Goal: Task Accomplishment & Management: Manage account settings

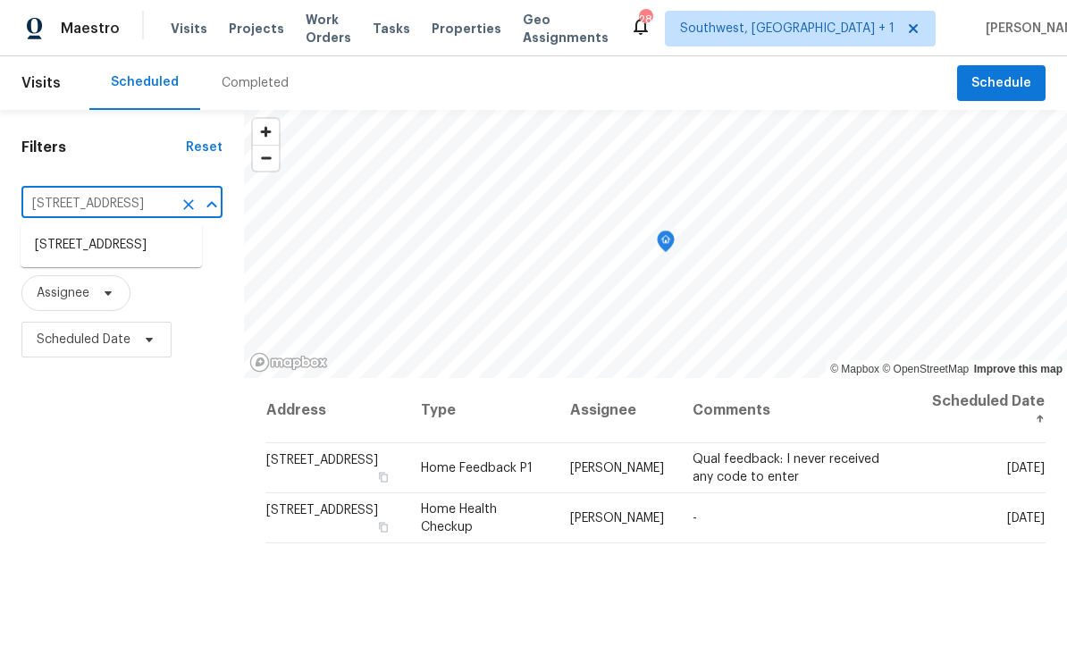
scroll to position [59, 0]
type input "3053 drap"
click at [86, 231] on li "[STREET_ADDRESS][PERSON_NAME]" at bounding box center [111, 255] width 181 height 48
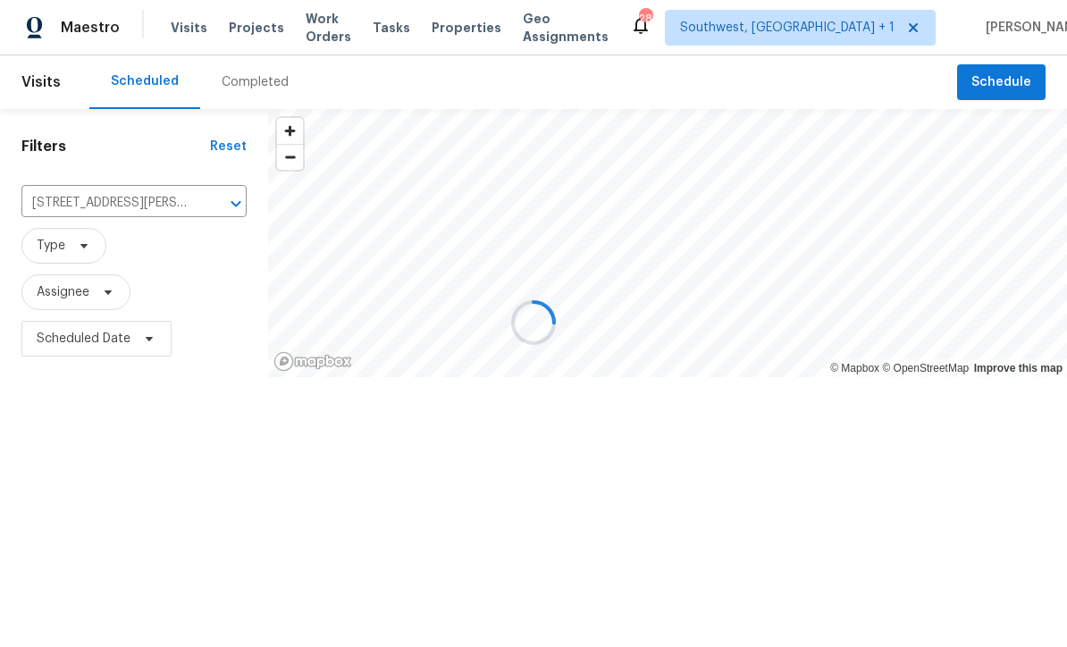
scroll to position [1, 0]
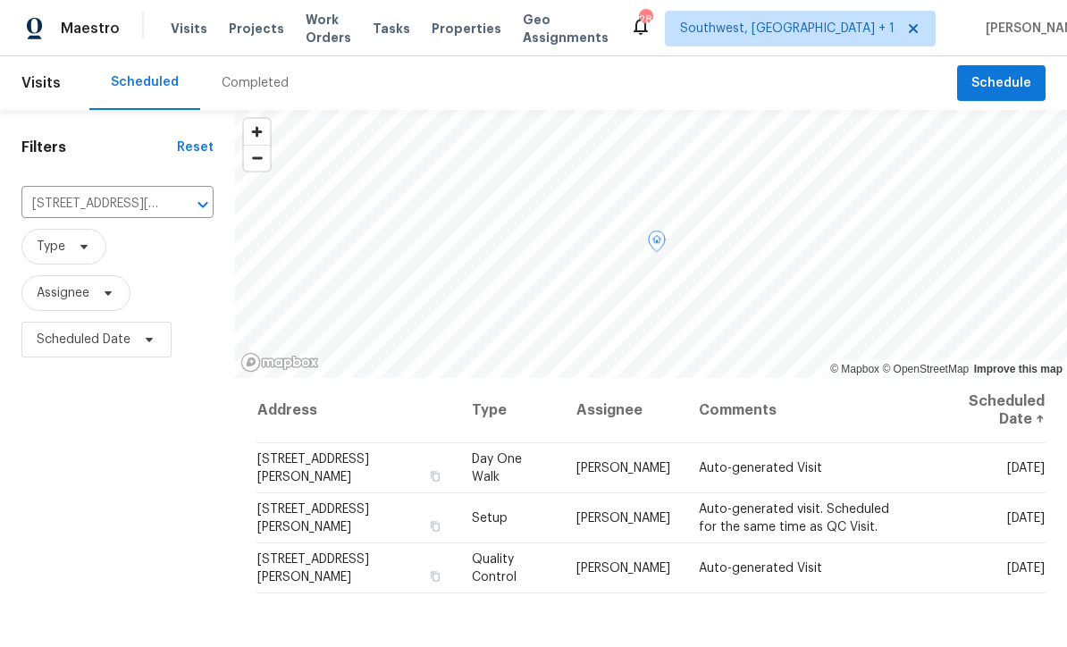
click at [0, 0] on icon at bounding box center [0, 0] width 0 height 0
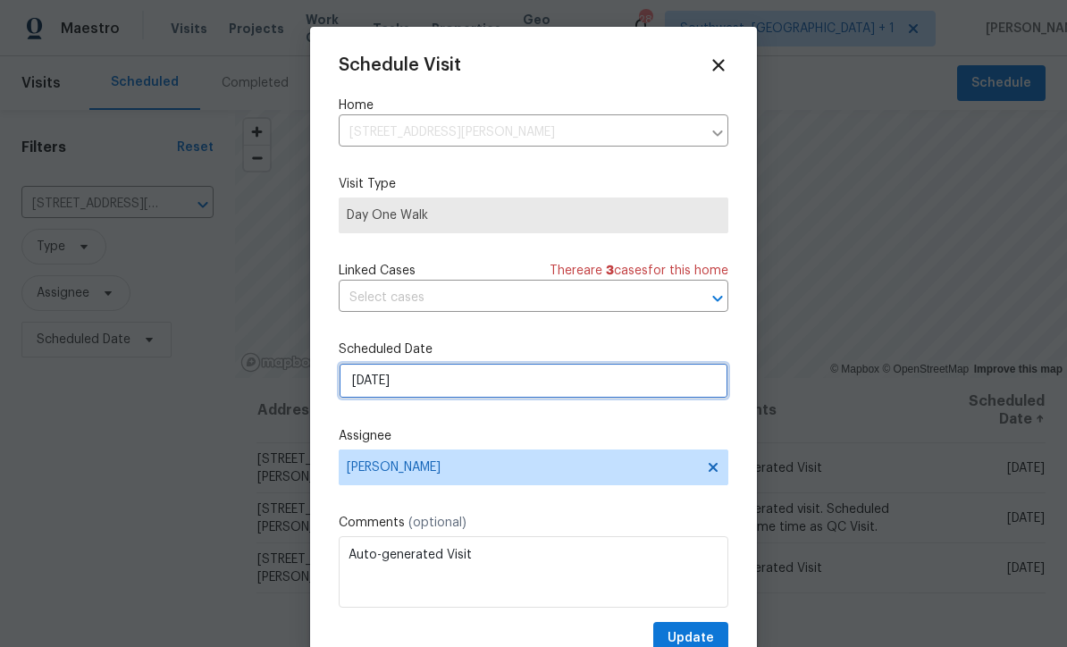
click at [467, 386] on input "[DATE]" at bounding box center [534, 381] width 390 height 36
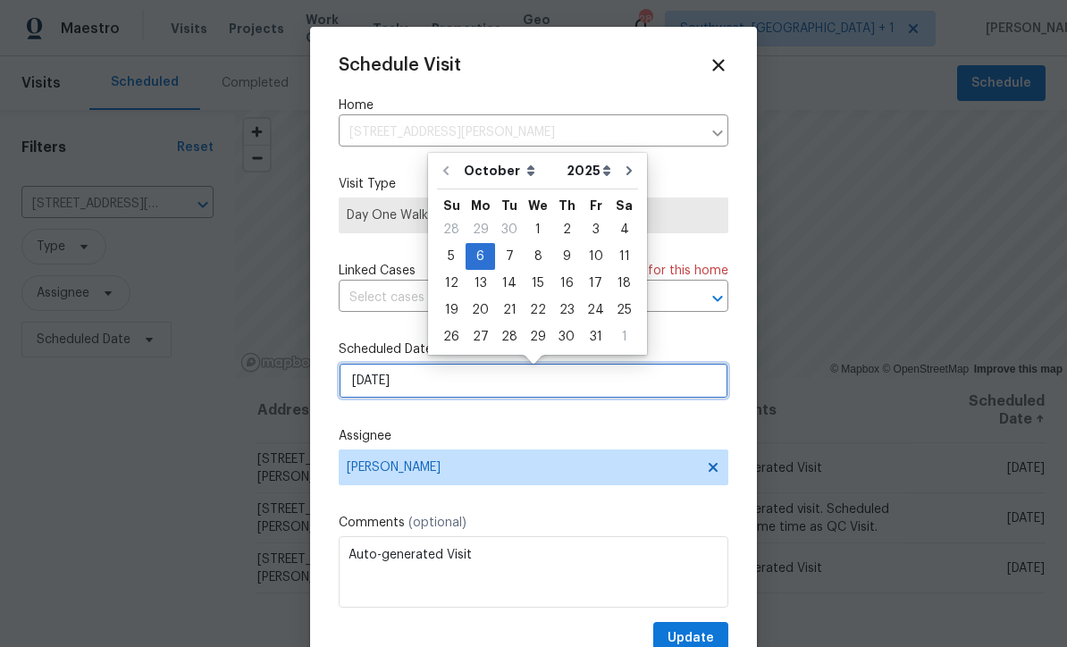
scroll to position [0, 0]
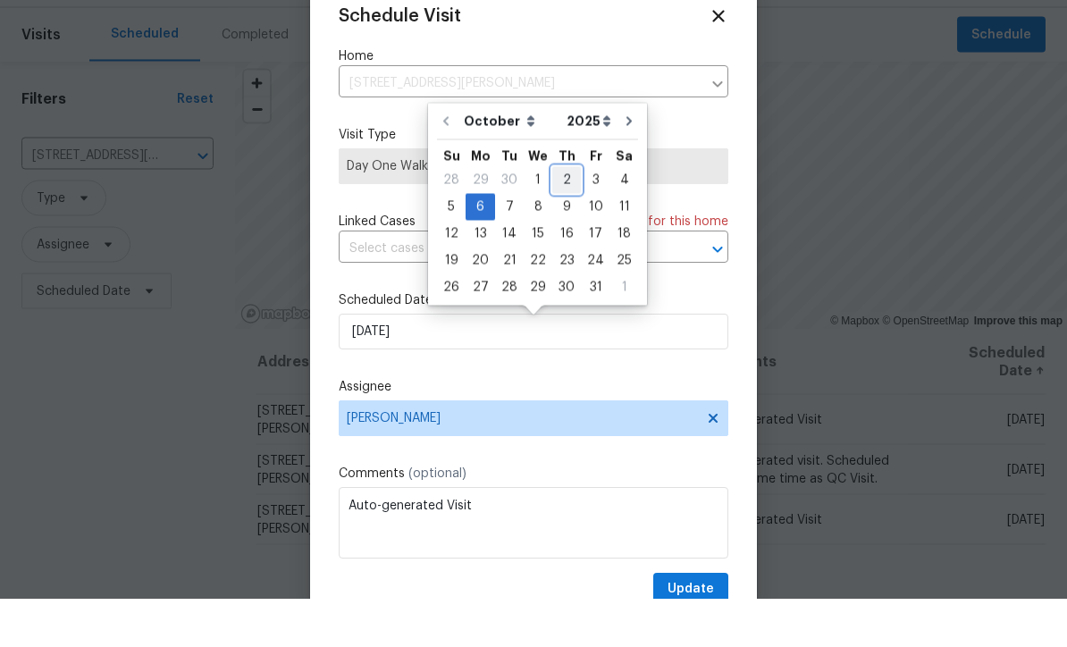
click at [561, 216] on div "2" at bounding box center [566, 228] width 29 height 25
type input "[DATE]"
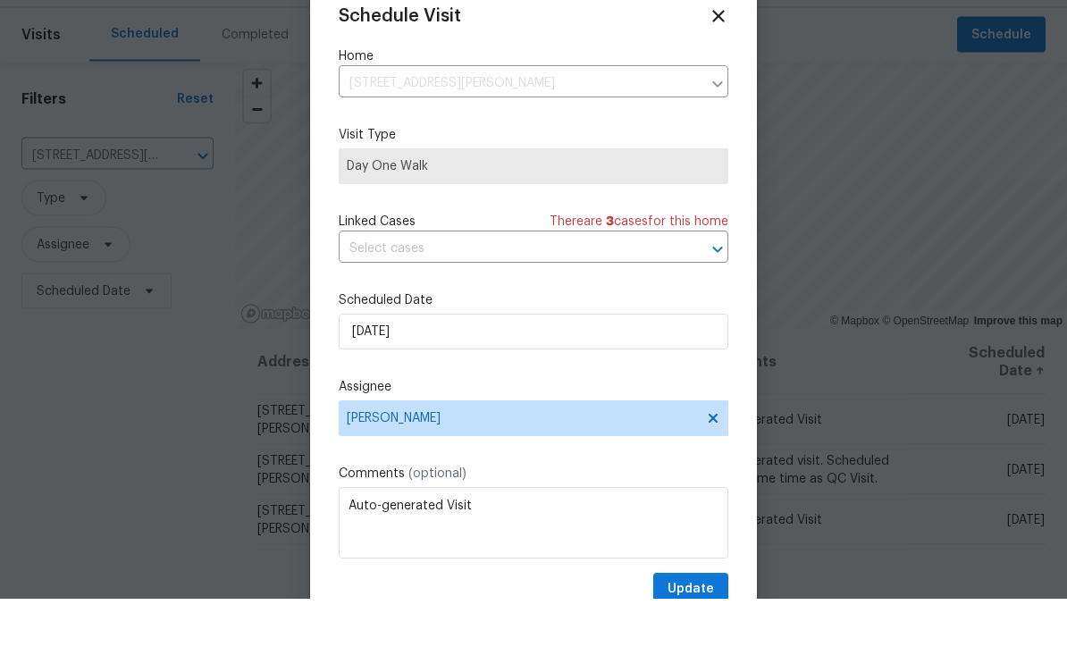
scroll to position [49, 0]
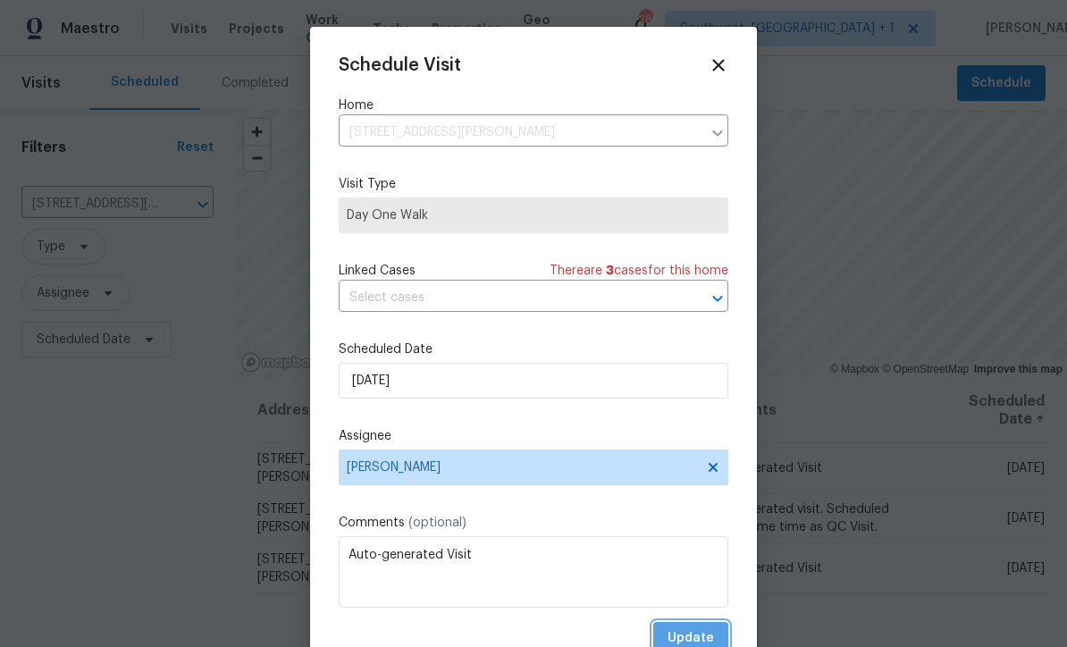
click at [709, 637] on span "Update" at bounding box center [690, 638] width 46 height 22
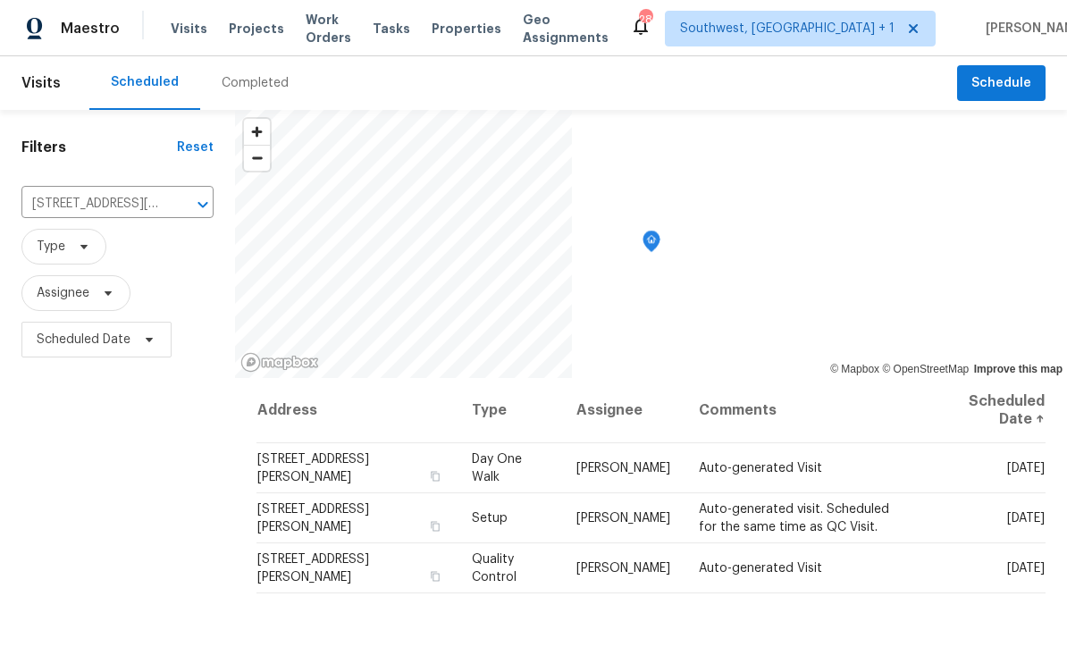
scroll to position [0, 0]
click at [68, 190] on input "[STREET_ADDRESS][PERSON_NAME]" at bounding box center [92, 204] width 142 height 28
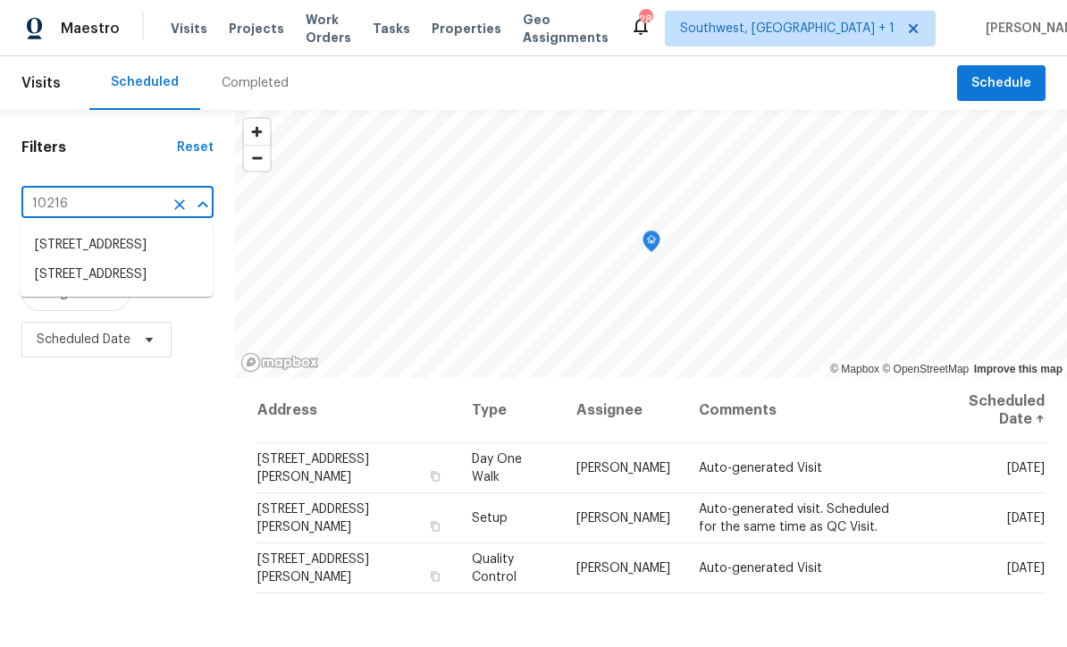
type input "10216"
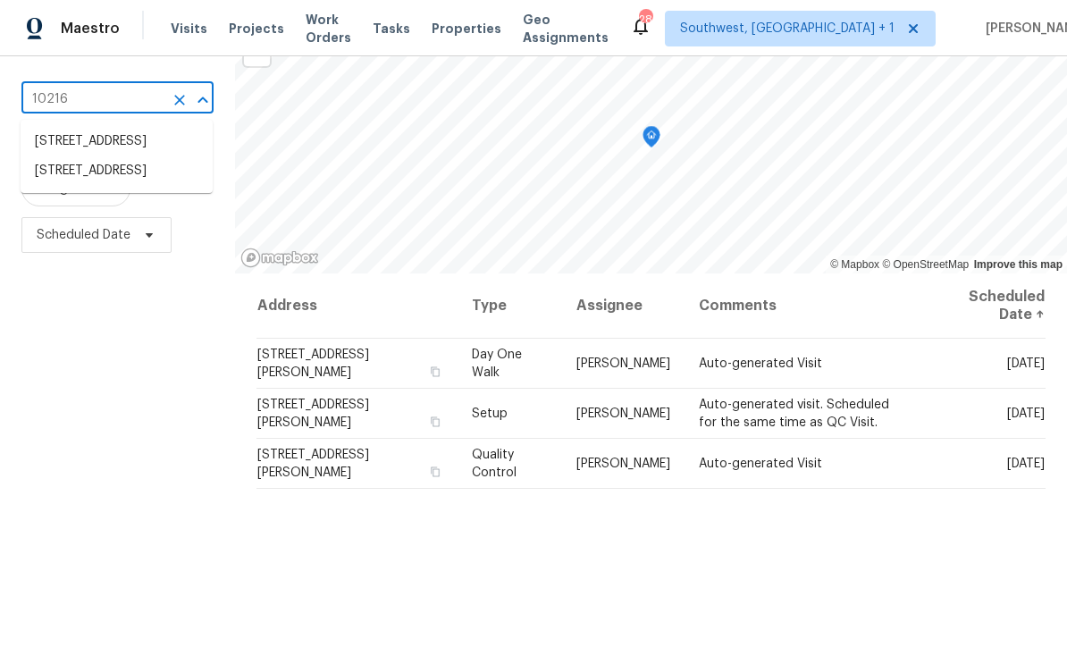
scroll to position [104, 0]
click at [78, 184] on li "[STREET_ADDRESS]" at bounding box center [117, 170] width 192 height 29
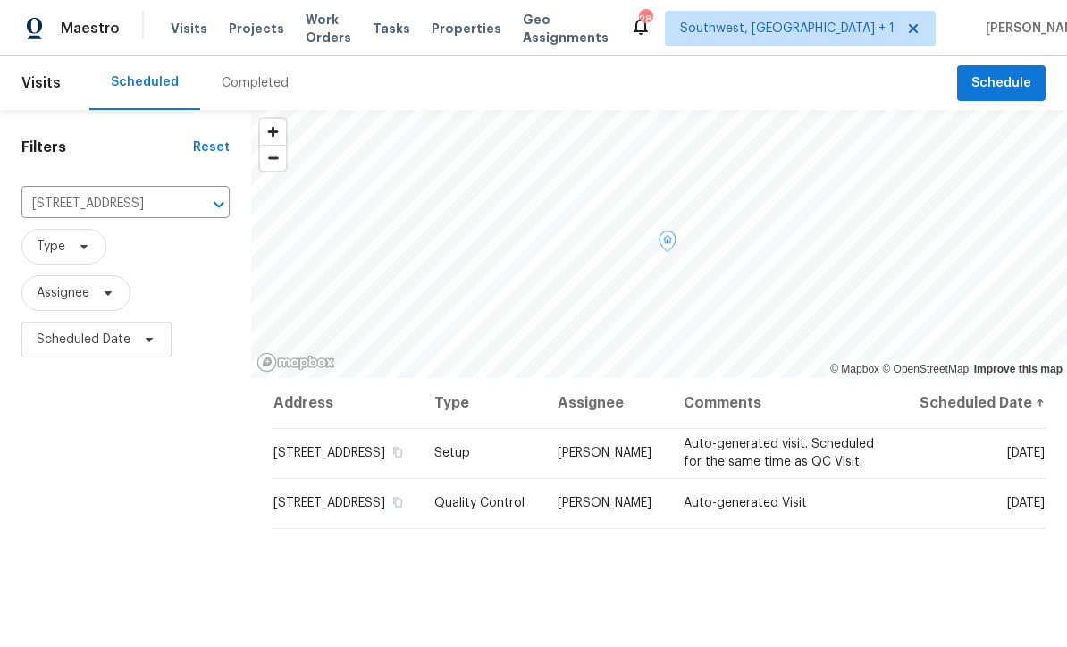
click at [0, 0] on icon at bounding box center [0, 0] width 0 height 0
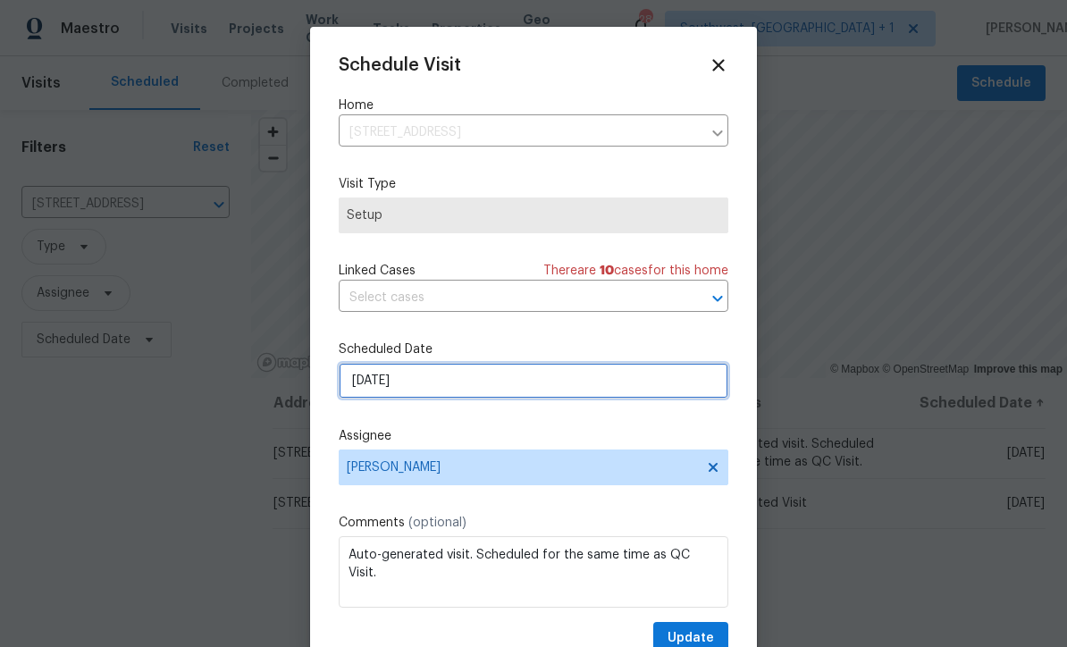
click at [483, 385] on input "[DATE]" at bounding box center [534, 381] width 390 height 36
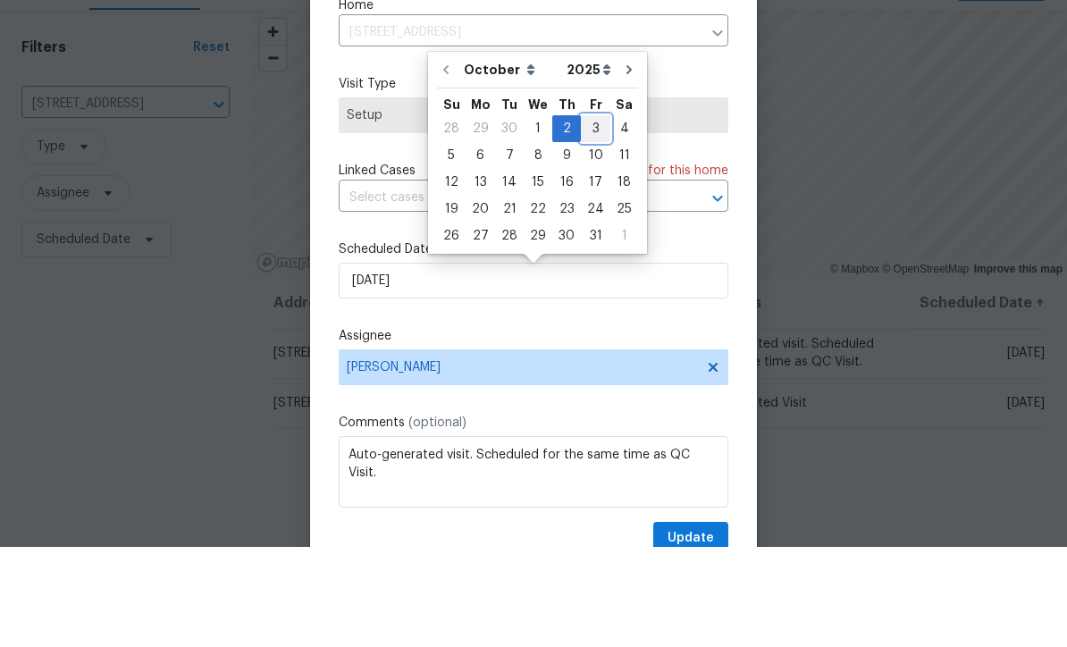
click at [600, 216] on div "3" at bounding box center [595, 228] width 29 height 25
type input "[DATE]"
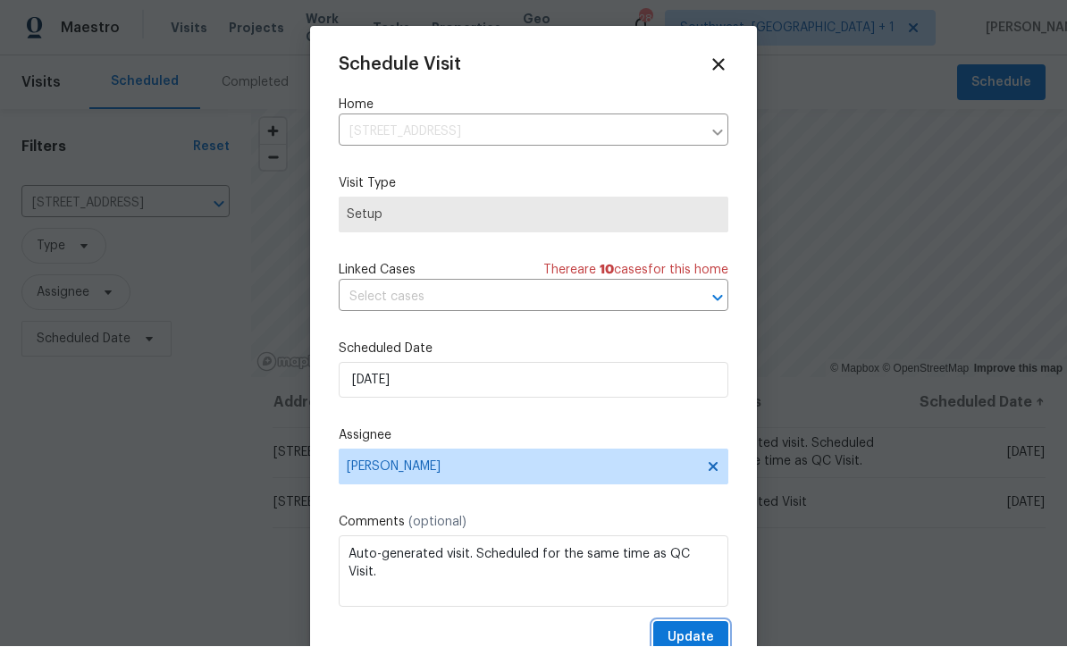
click at [698, 636] on span "Update" at bounding box center [690, 638] width 46 height 22
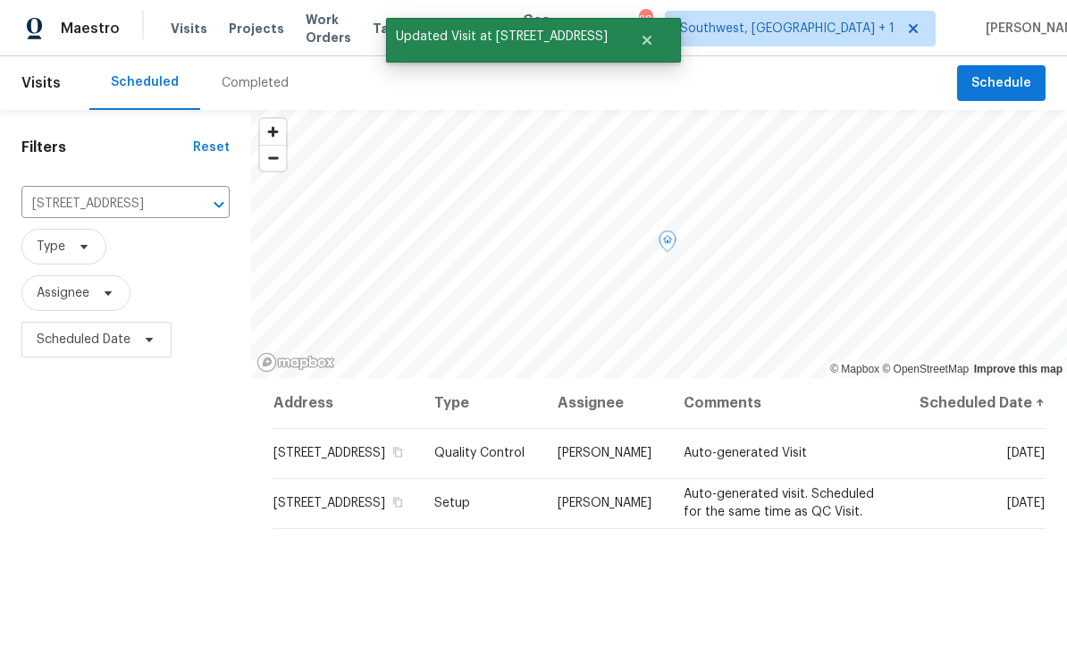
click at [0, 0] on icon at bounding box center [0, 0] width 0 height 0
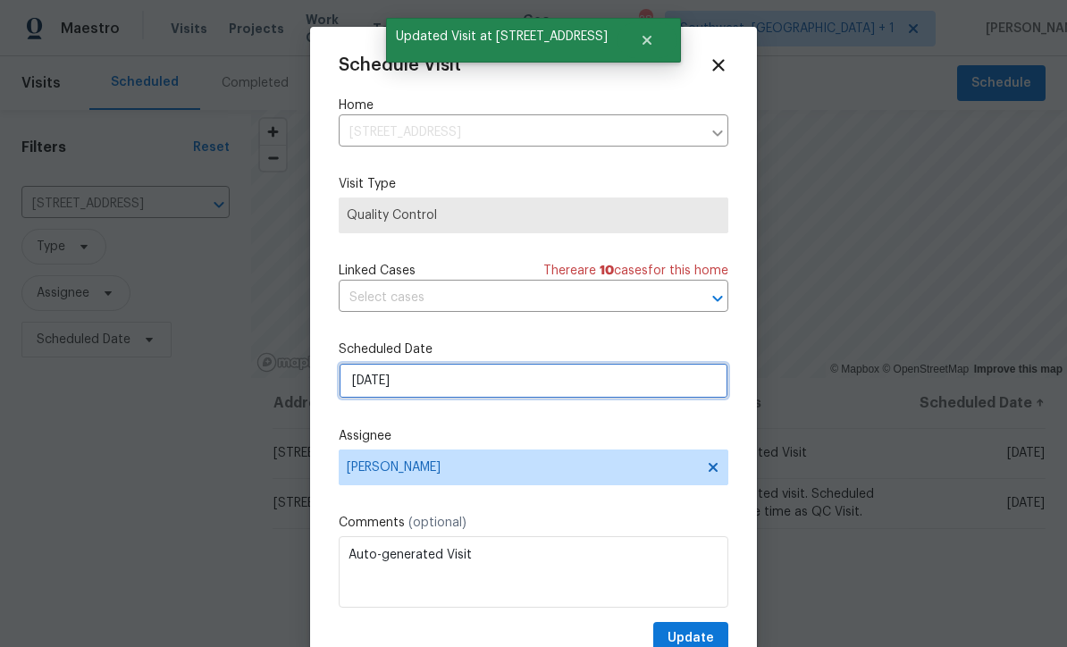
click at [512, 389] on input "[DATE]" at bounding box center [534, 381] width 390 height 36
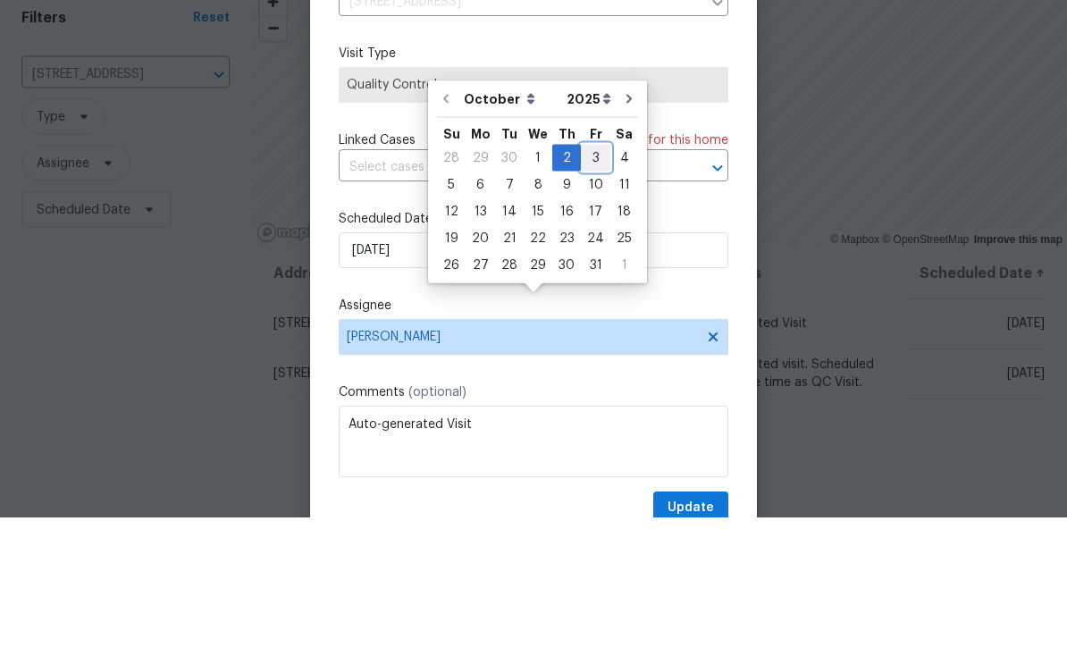
click at [596, 275] on div "3" at bounding box center [595, 287] width 29 height 25
type input "[DATE]"
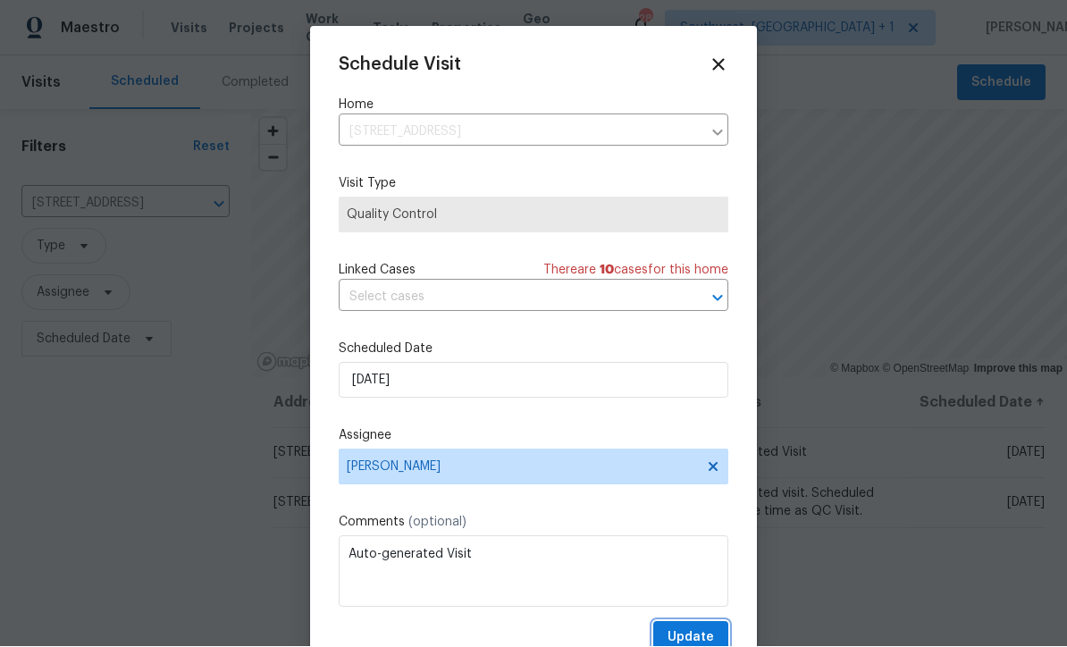
click at [697, 635] on span "Update" at bounding box center [690, 638] width 46 height 22
